Goal: Go to known website: Access a specific website the user already knows

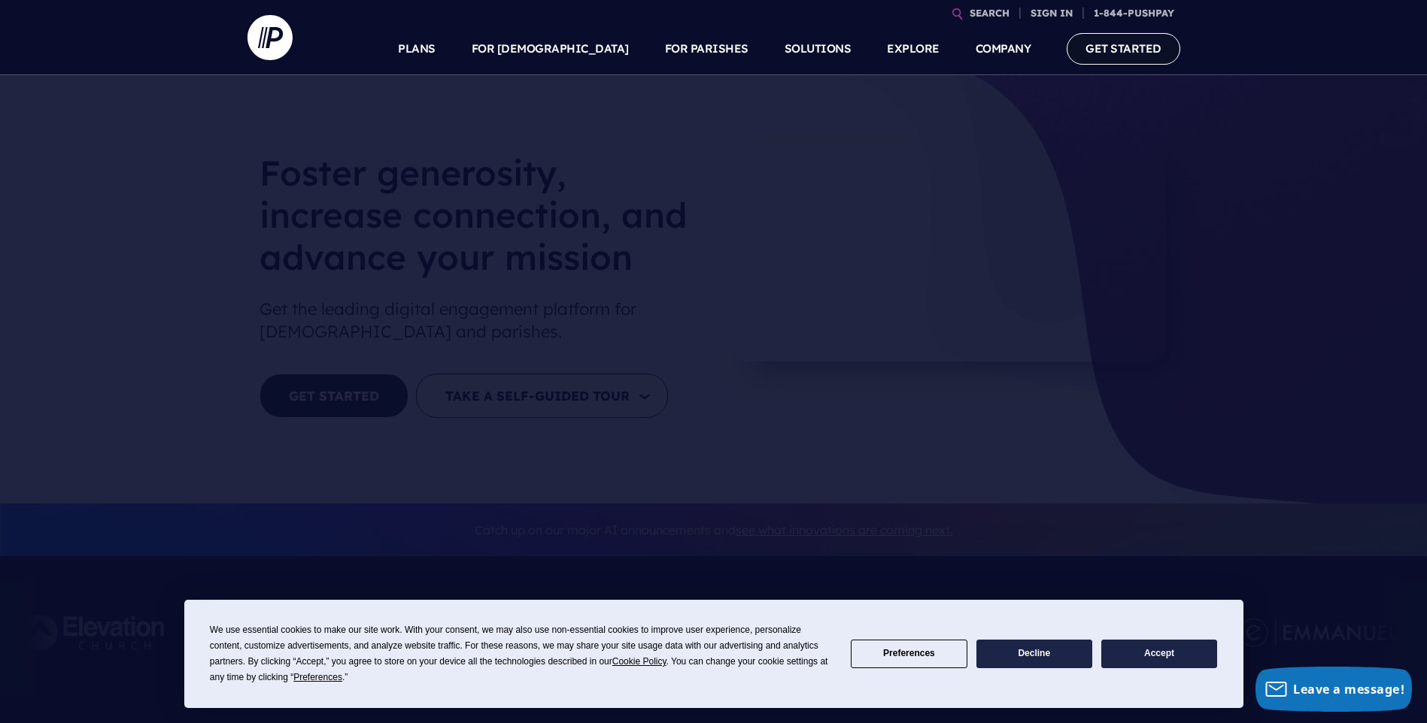
click at [1090, 48] on link "GET STARTED" at bounding box center [1123, 48] width 114 height 31
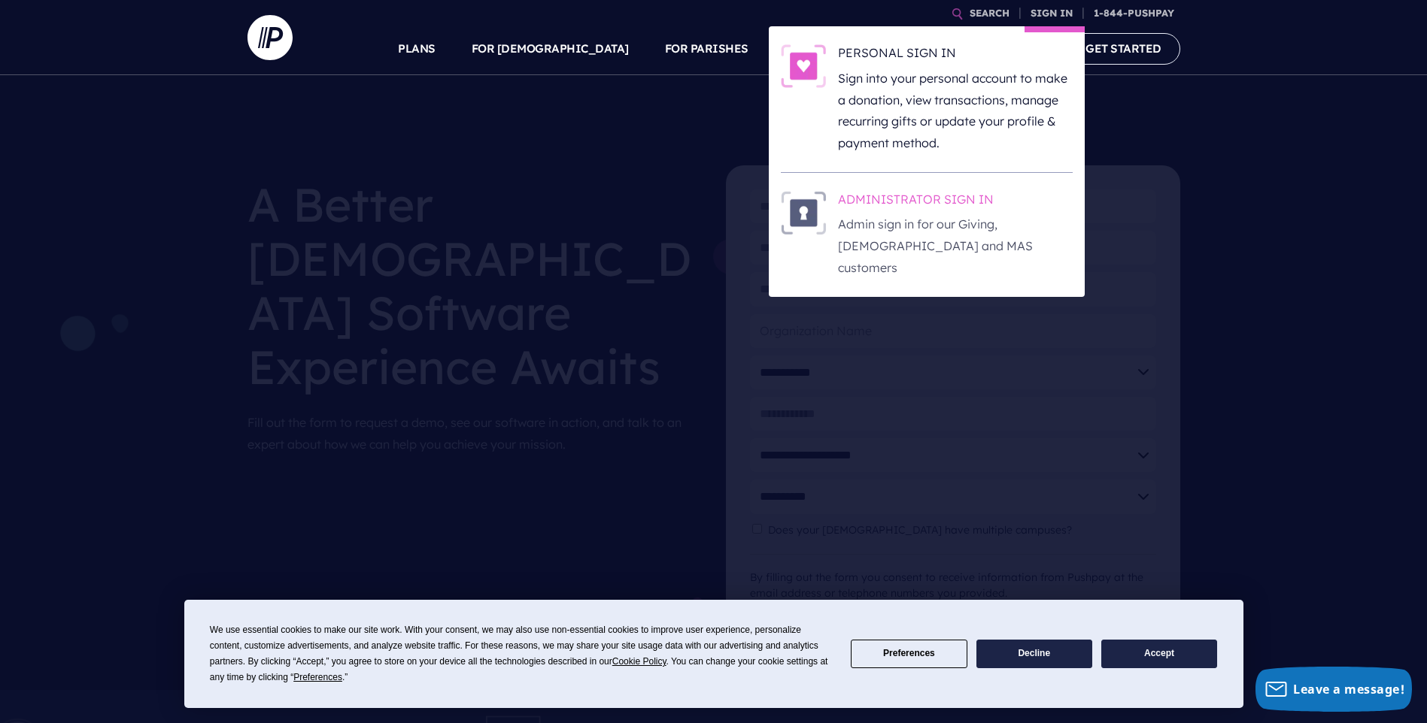
click at [964, 208] on h6 "ADMINISTRATOR SIGN IN" at bounding box center [955, 202] width 235 height 23
